Goal: Information Seeking & Learning: Compare options

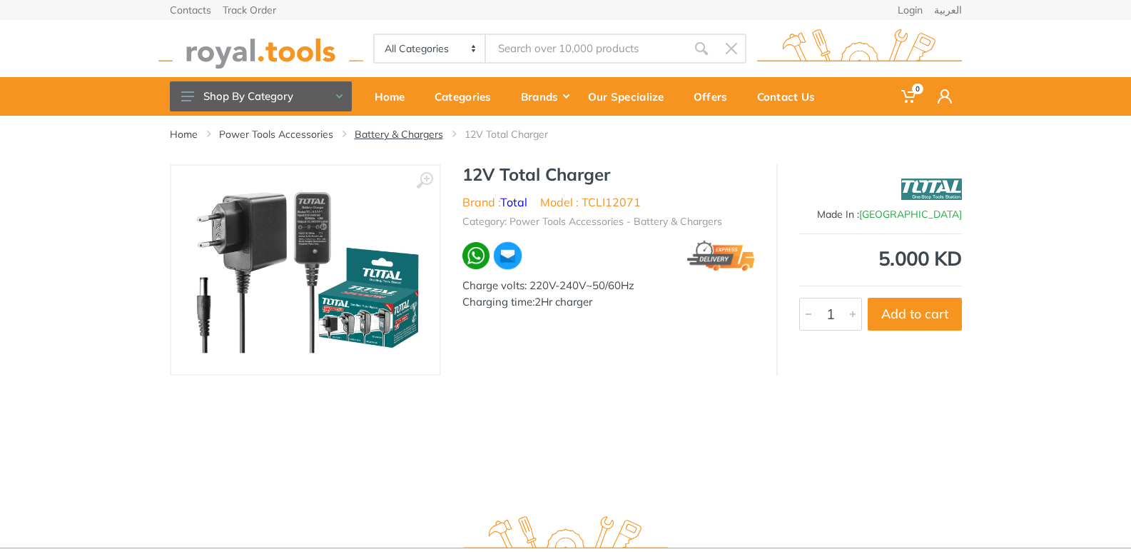
click at [423, 133] on link "Battery & Chargers" at bounding box center [399, 134] width 89 height 14
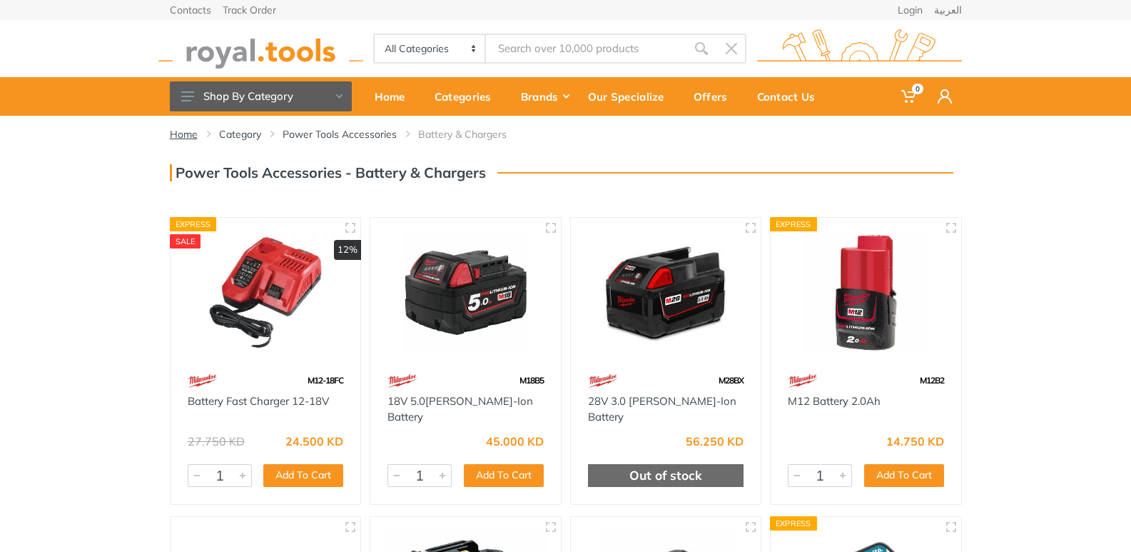
click at [192, 134] on link "Home" at bounding box center [184, 134] width 28 height 14
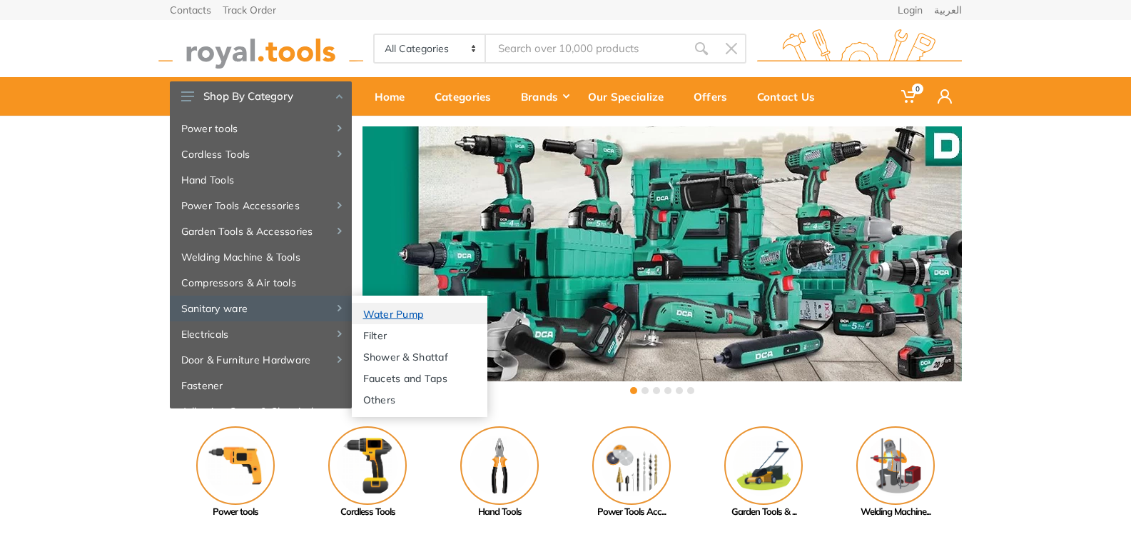
click at [378, 313] on link "Water Pump" at bounding box center [420, 313] width 136 height 21
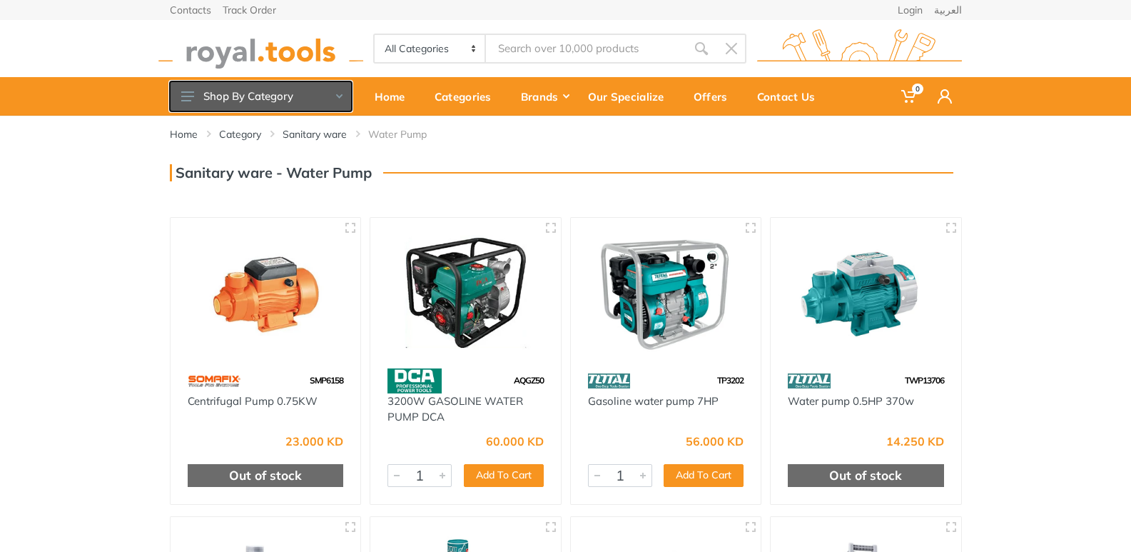
click at [189, 93] on use at bounding box center [187, 96] width 13 height 10
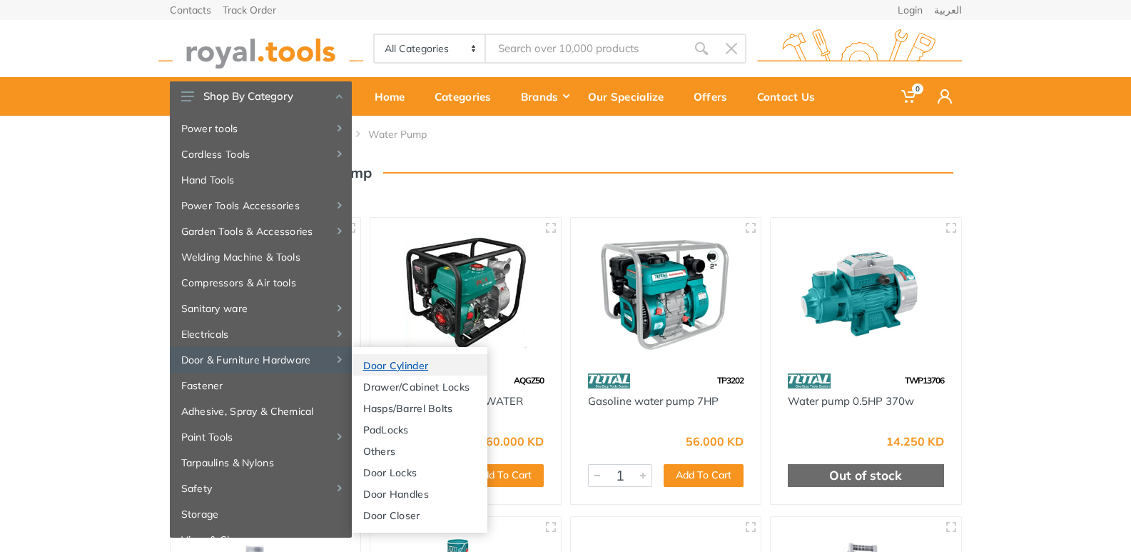
click at [391, 365] on link "Door Cylinder" at bounding box center [420, 364] width 136 height 21
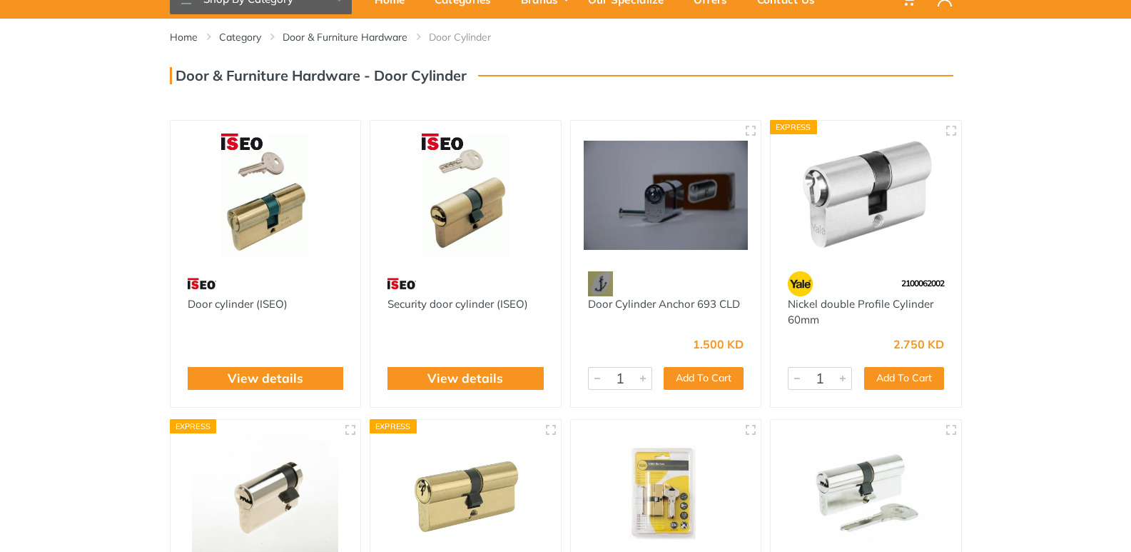
scroll to position [71, 0]
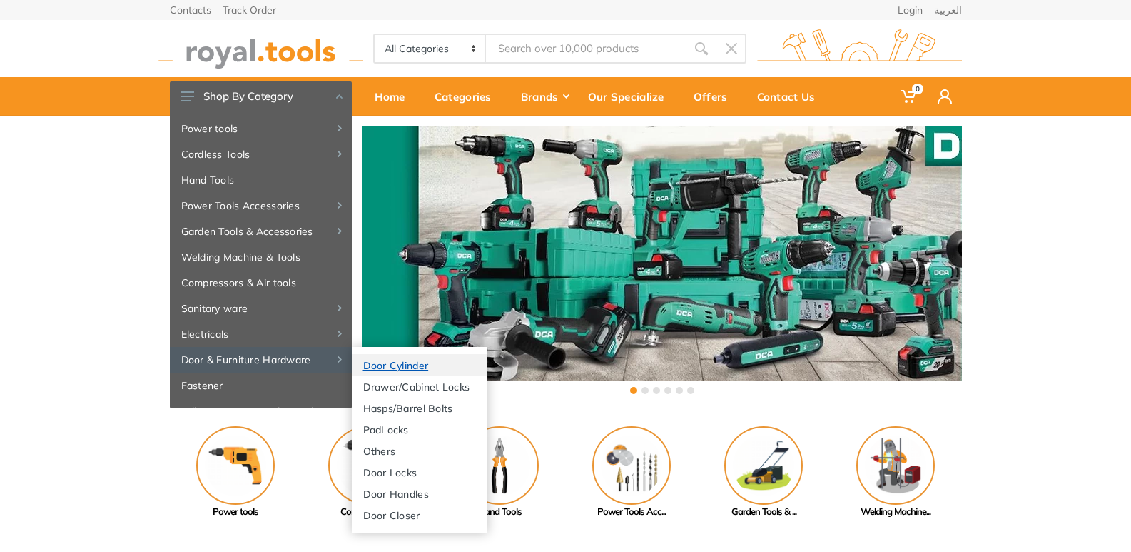
click at [378, 363] on link "Door Cylinder" at bounding box center [420, 364] width 136 height 21
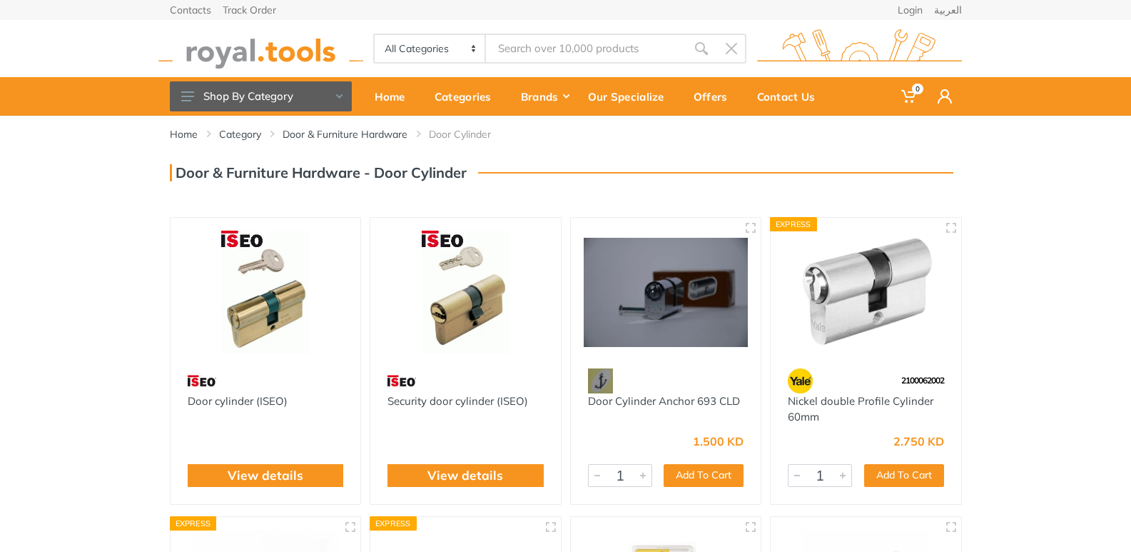
click at [273, 293] on img at bounding box center [265, 292] width 165 height 123
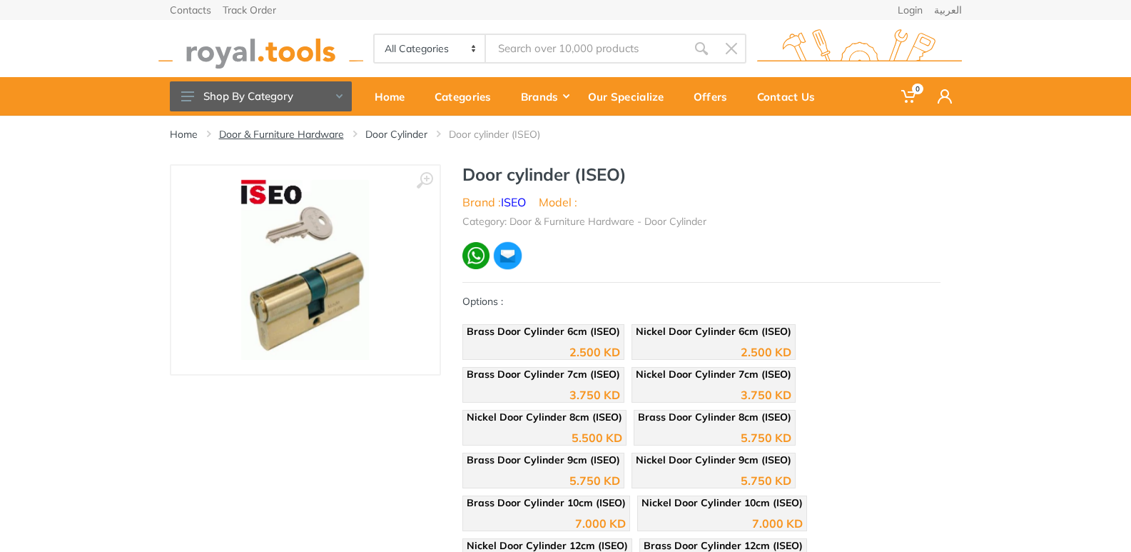
click at [328, 136] on link "Door & Furniture Hardware" at bounding box center [281, 134] width 125 height 14
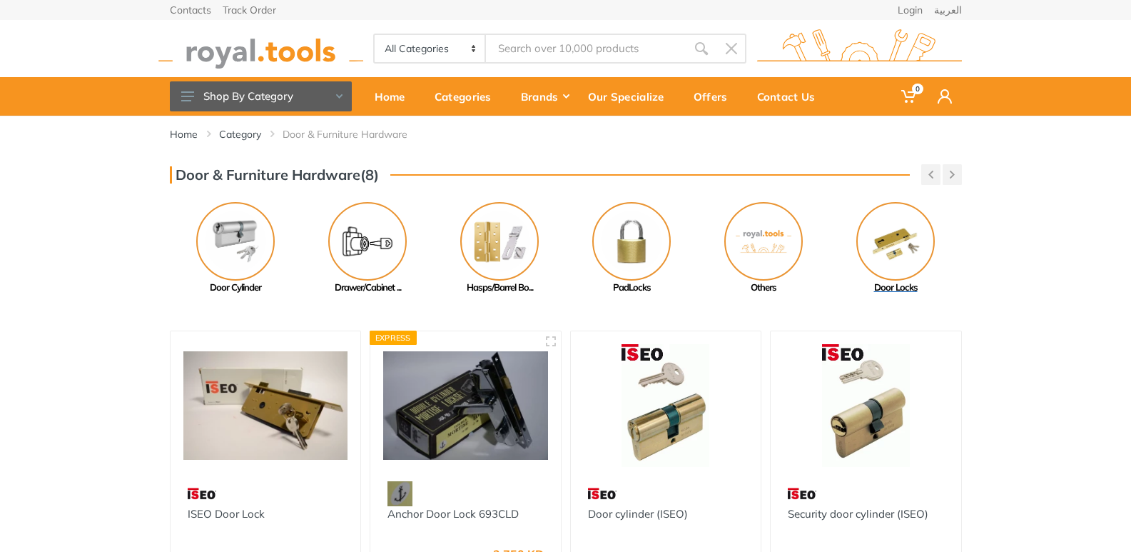
click at [909, 233] on img at bounding box center [895, 241] width 79 height 79
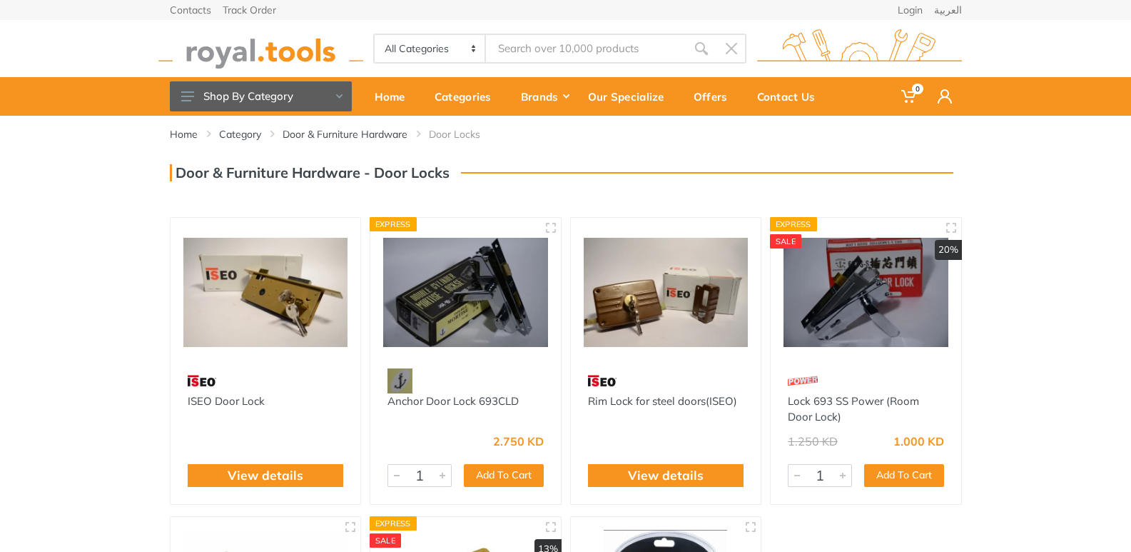
click at [276, 257] on img at bounding box center [265, 292] width 165 height 123
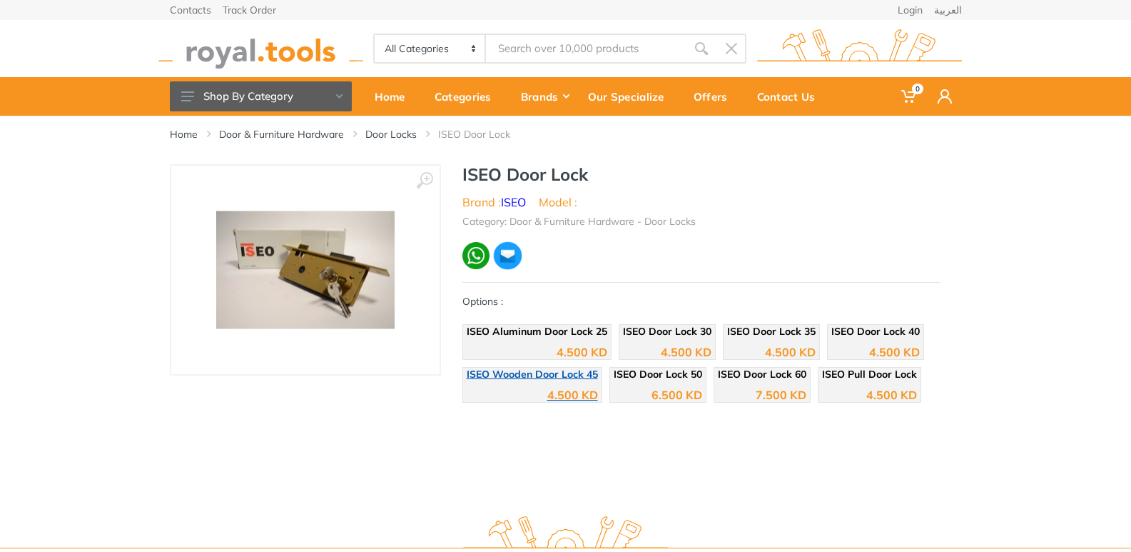
click at [575, 379] on span "ISEO Wooden Door Lock 45" at bounding box center [532, 374] width 131 height 13
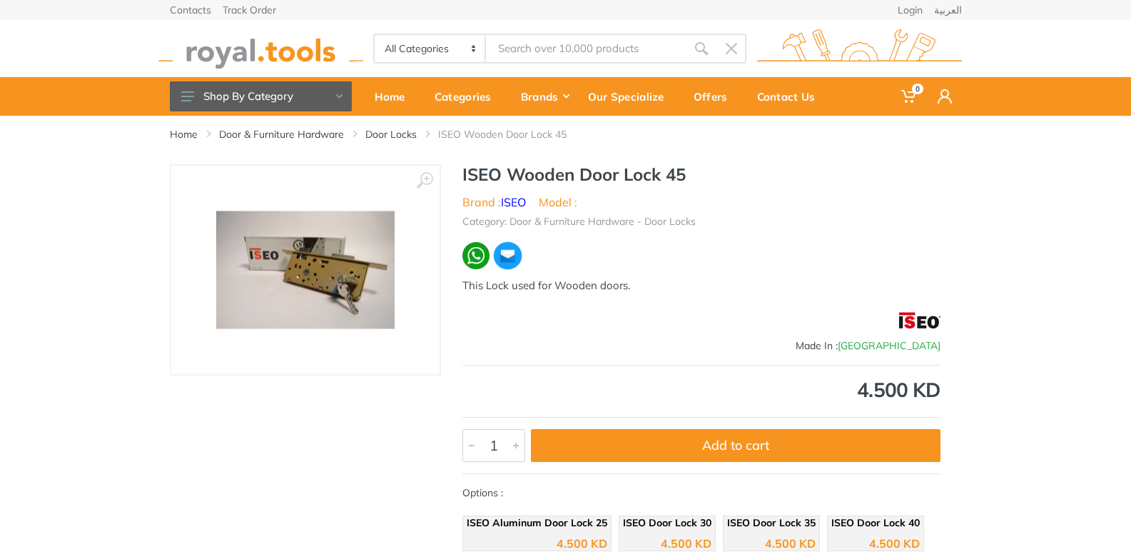
scroll to position [143, 0]
